Goal: Task Accomplishment & Management: Manage account settings

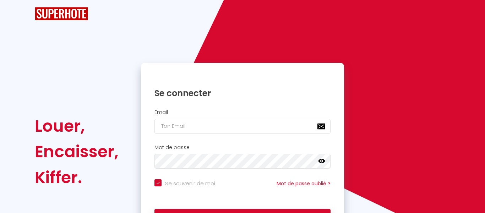
checkbox input "true"
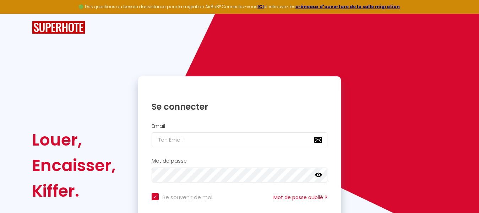
scroll to position [63, 0]
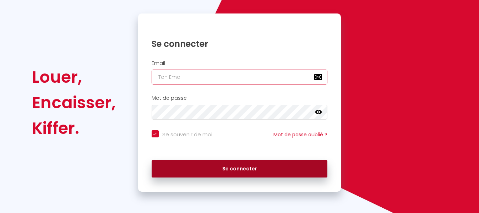
type input "[EMAIL_ADDRESS][DOMAIN_NAME]"
click at [226, 164] on button "Se connecter" at bounding box center [240, 169] width 176 height 18
checkbox input "true"
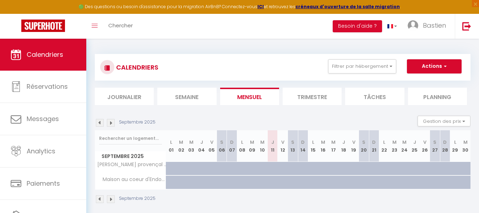
click at [373, 114] on section "Septembre 2025 Gestion des prix Nb Nuits minimum Règles Disponibilité Septembre…" at bounding box center [283, 160] width 376 height 102
click at [99, 121] on img at bounding box center [100, 123] width 8 height 8
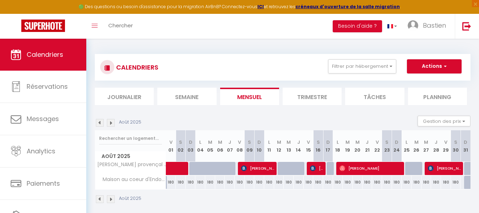
click at [302, 98] on li "Trimestre" at bounding box center [312, 96] width 59 height 17
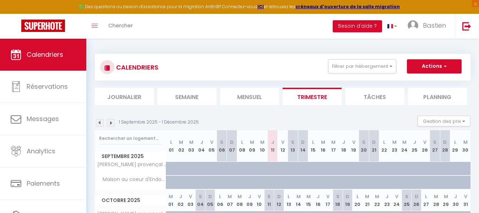
click at [99, 122] on img at bounding box center [100, 123] width 8 height 8
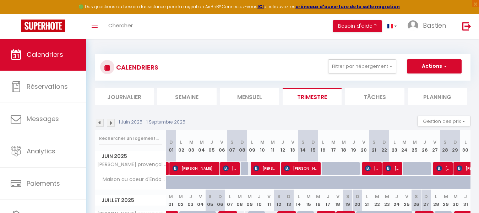
click at [99, 122] on img at bounding box center [100, 123] width 8 height 8
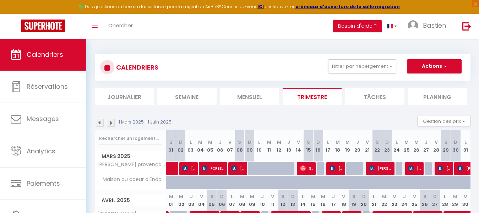
click at [98, 124] on img at bounding box center [100, 123] width 8 height 8
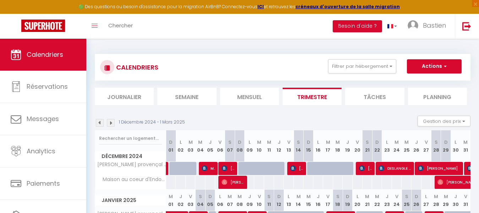
click at [98, 124] on img at bounding box center [100, 123] width 8 height 8
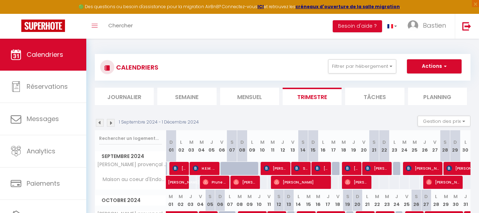
click at [98, 124] on img at bounding box center [100, 123] width 8 height 8
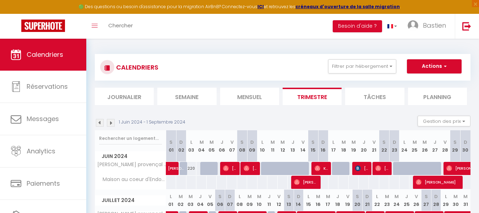
click at [98, 124] on img at bounding box center [100, 123] width 8 height 8
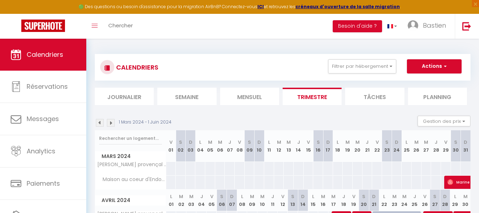
click at [98, 124] on img at bounding box center [100, 123] width 8 height 8
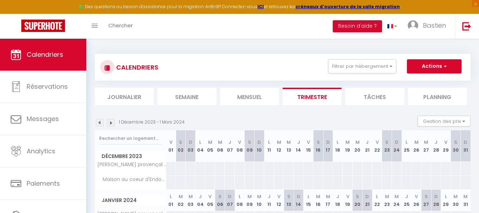
click at [112, 122] on img at bounding box center [111, 123] width 8 height 8
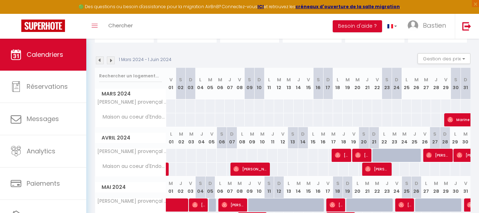
scroll to position [62, 0]
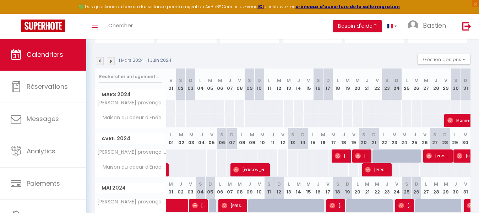
click at [111, 62] on img at bounding box center [111, 61] width 8 height 8
